Goal: Task Accomplishment & Management: Manage account settings

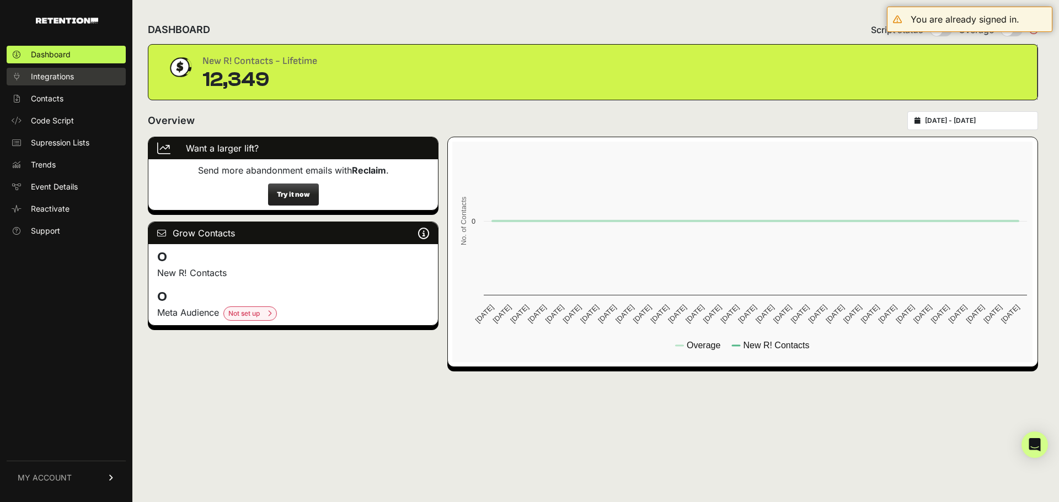
click at [43, 77] on span "Integrations" at bounding box center [52, 76] width 43 height 11
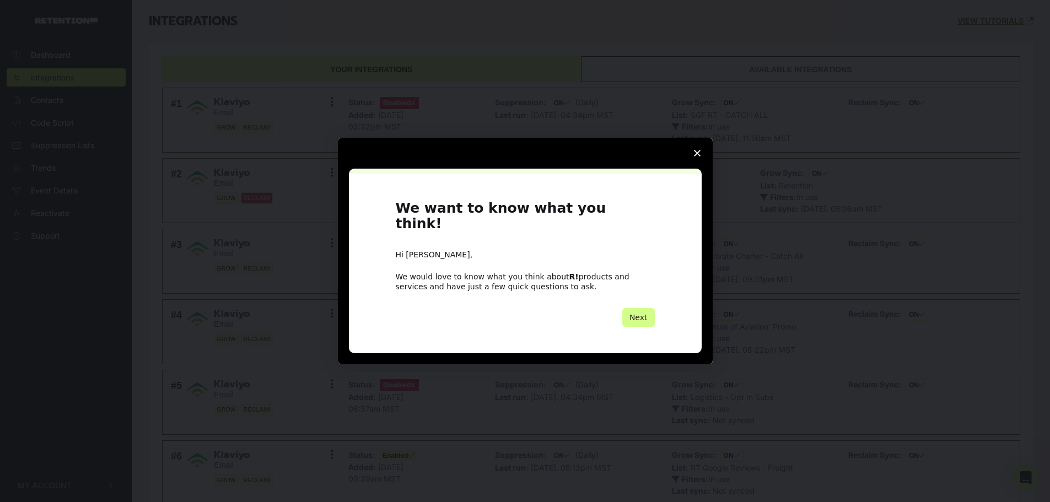
click at [693, 160] on span "Close survey" at bounding box center [697, 153] width 31 height 31
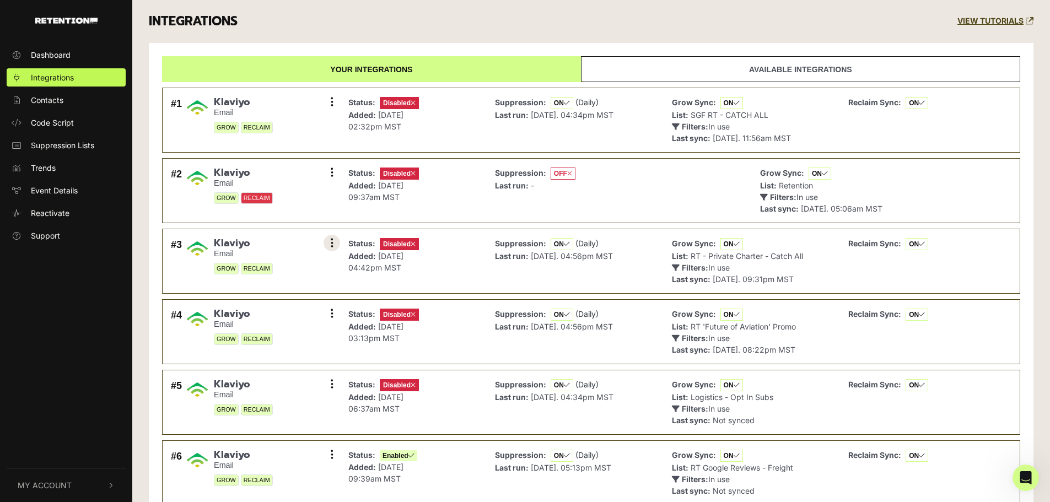
click at [335, 243] on button at bounding box center [332, 243] width 17 height 17
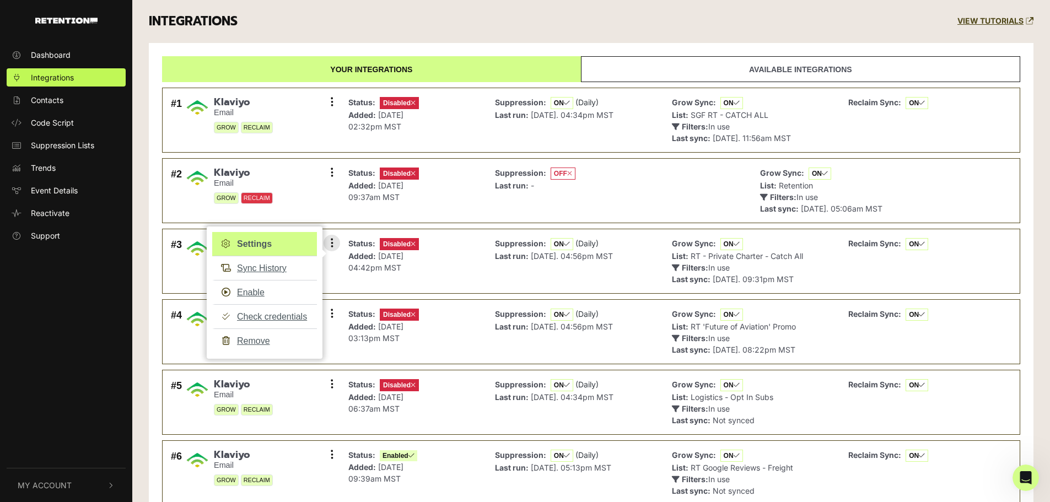
click at [246, 242] on link "Settings" at bounding box center [264, 244] width 105 height 24
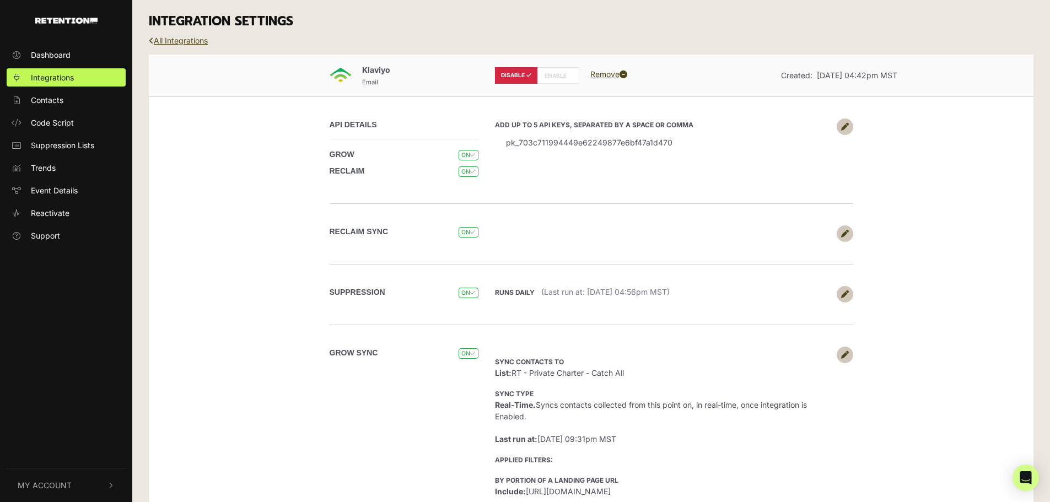
scroll to position [109, 0]
